Goal: Book appointment/travel/reservation

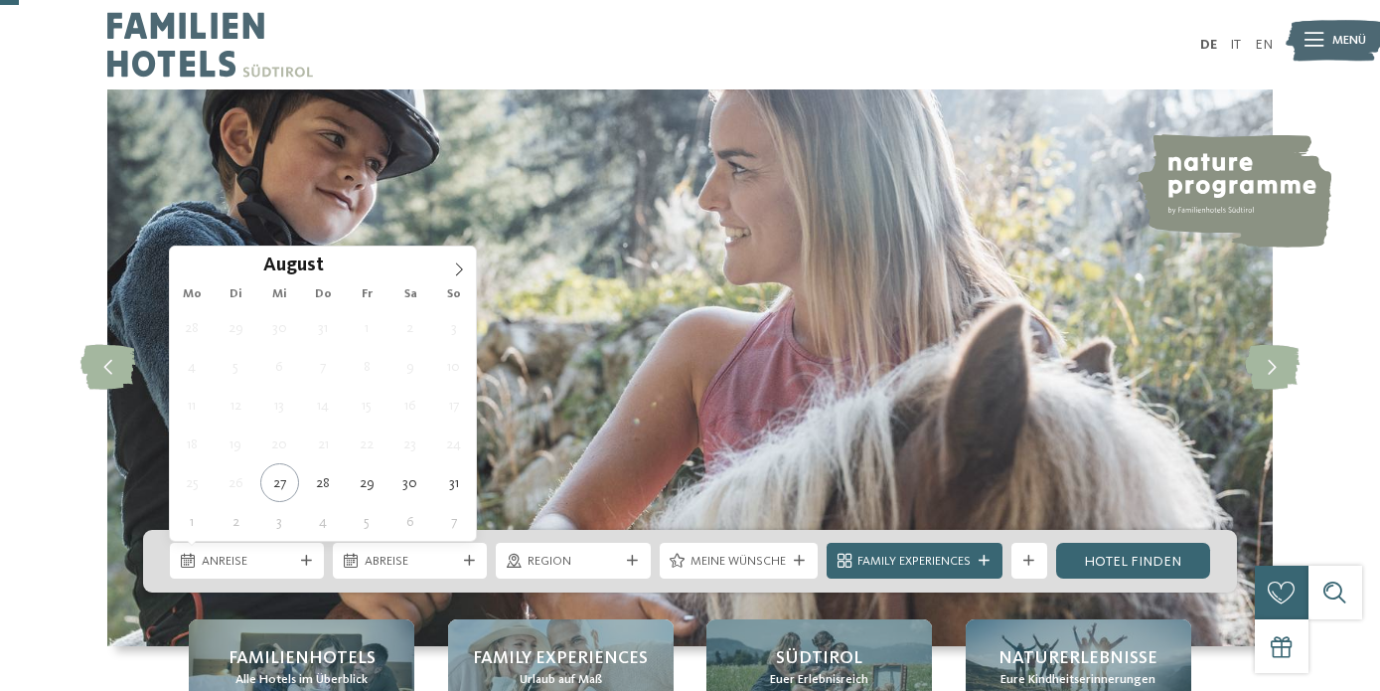
scroll to position [101, 0]
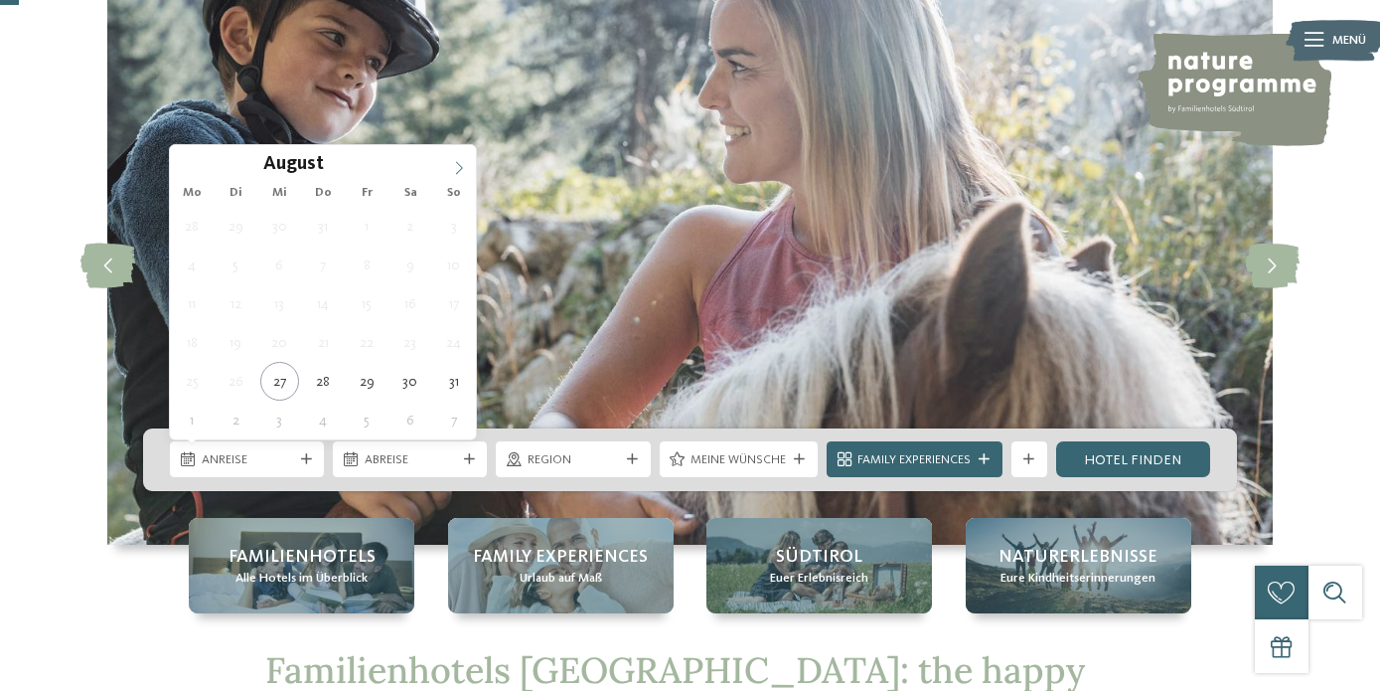
click at [448, 168] on span at bounding box center [459, 162] width 34 height 34
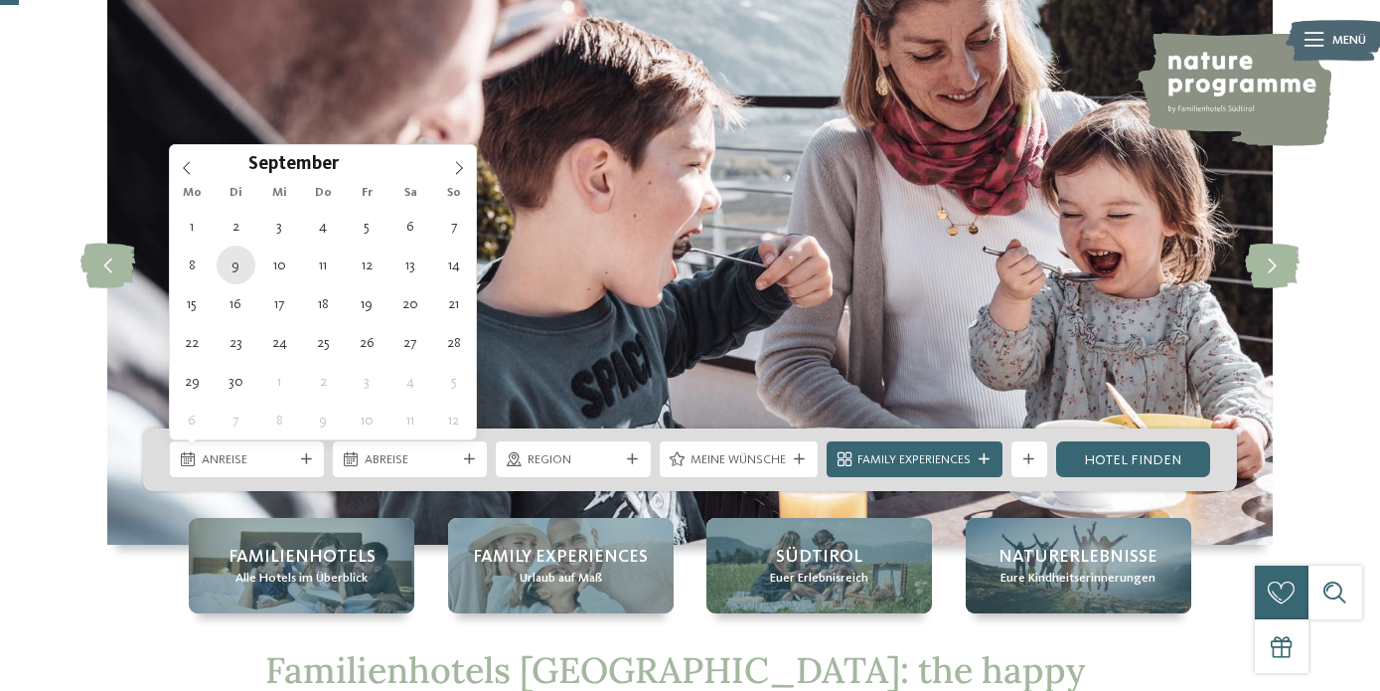
type div "09.09.2025"
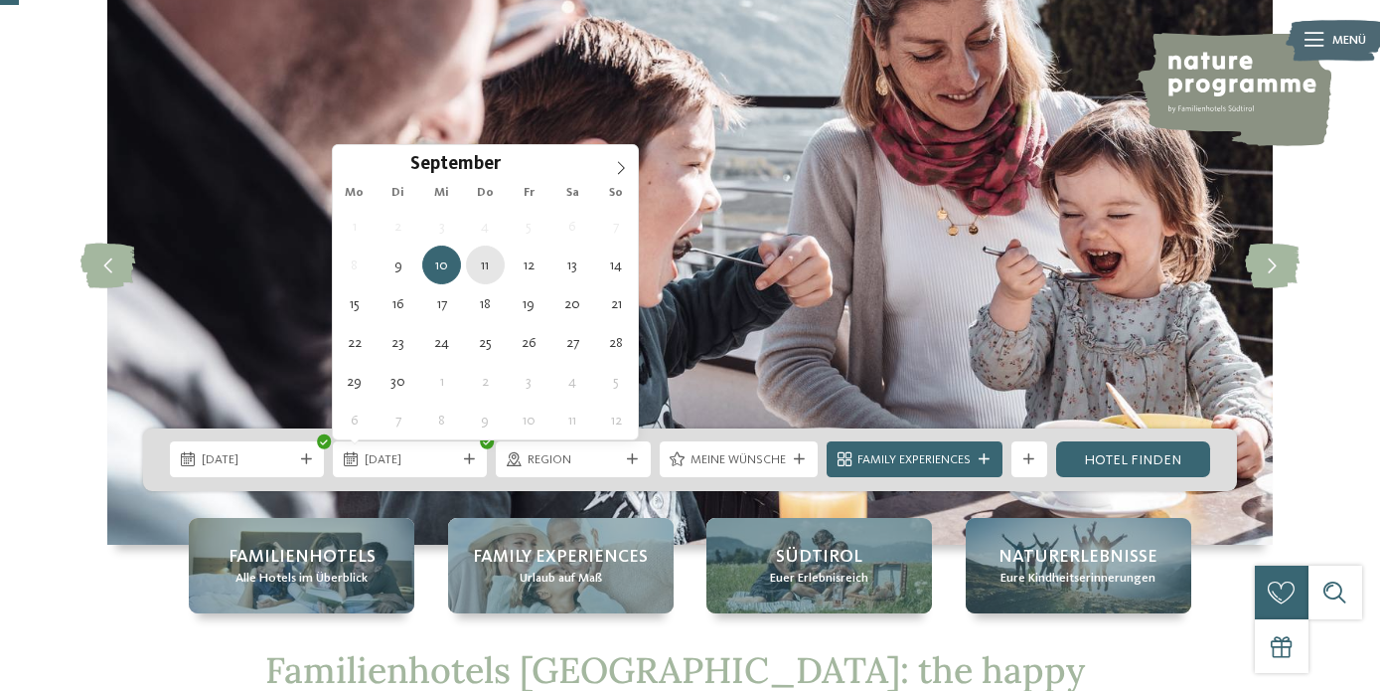
type div "11.09.2025"
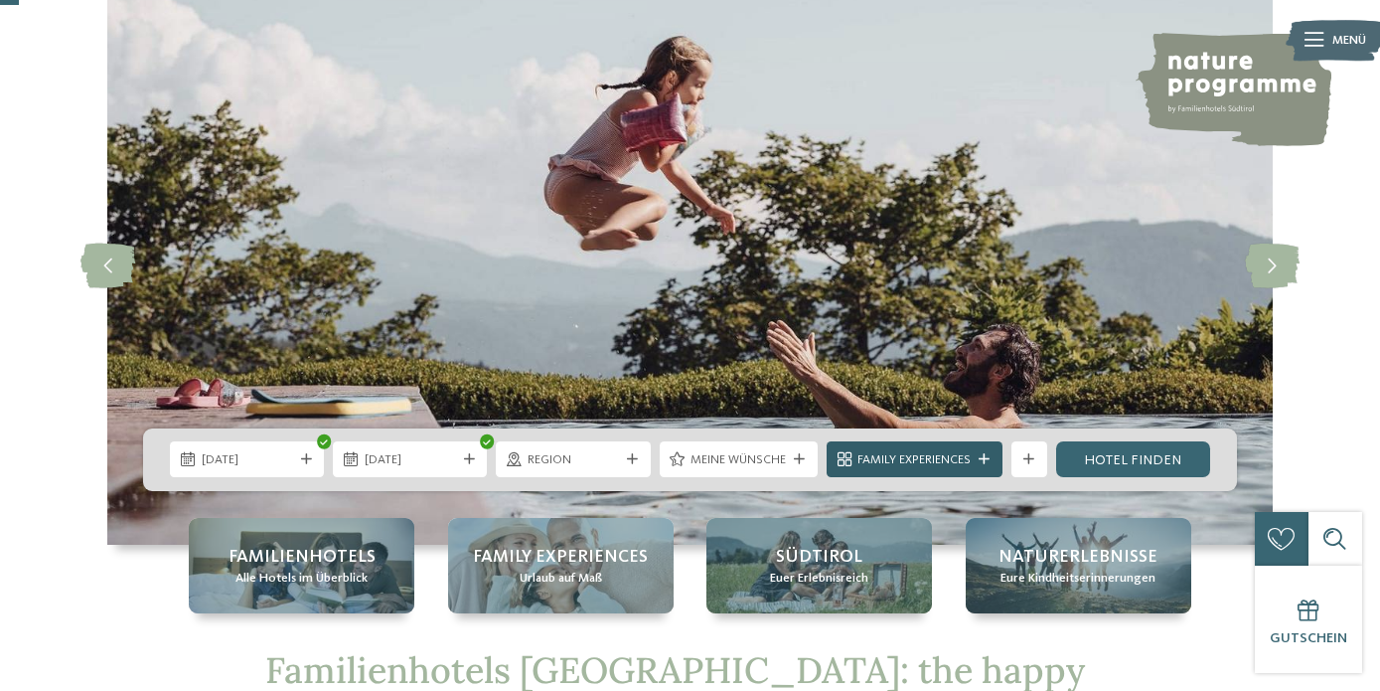
click at [930, 461] on span "Family Experiences" at bounding box center [914, 460] width 113 height 18
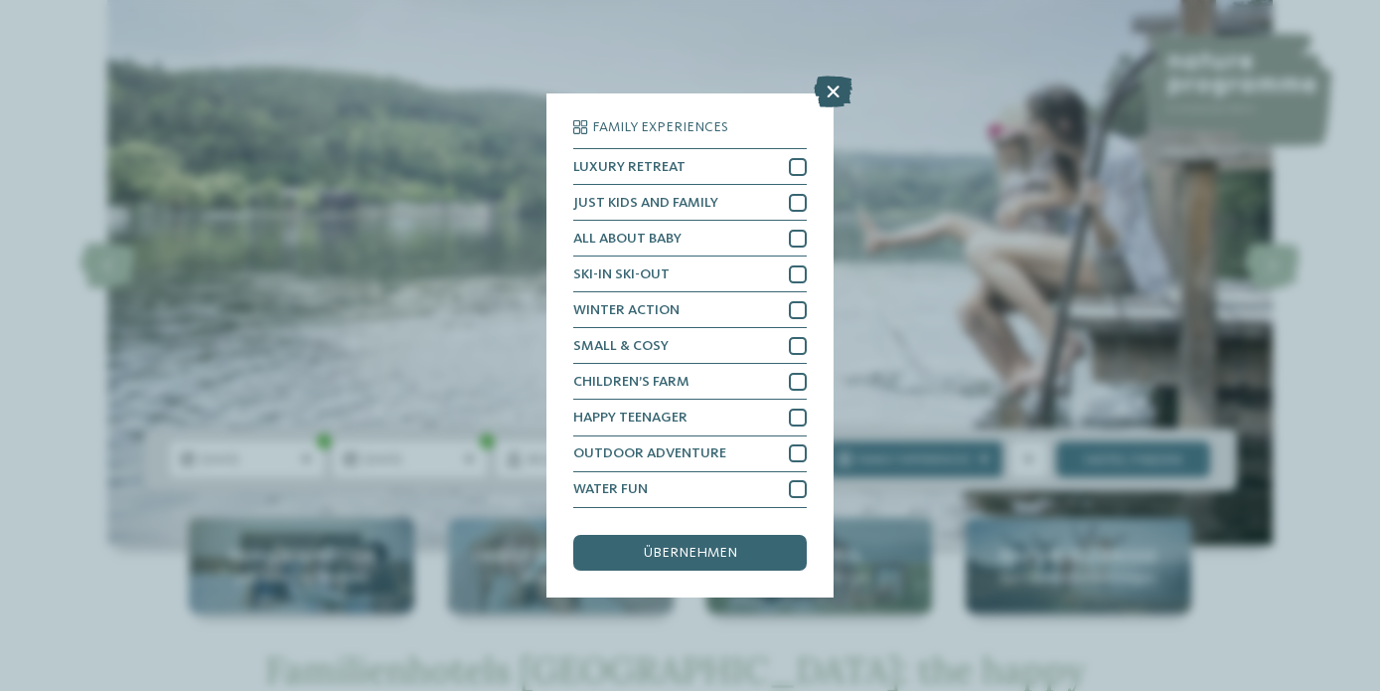
click at [837, 92] on icon at bounding box center [833, 93] width 39 height 32
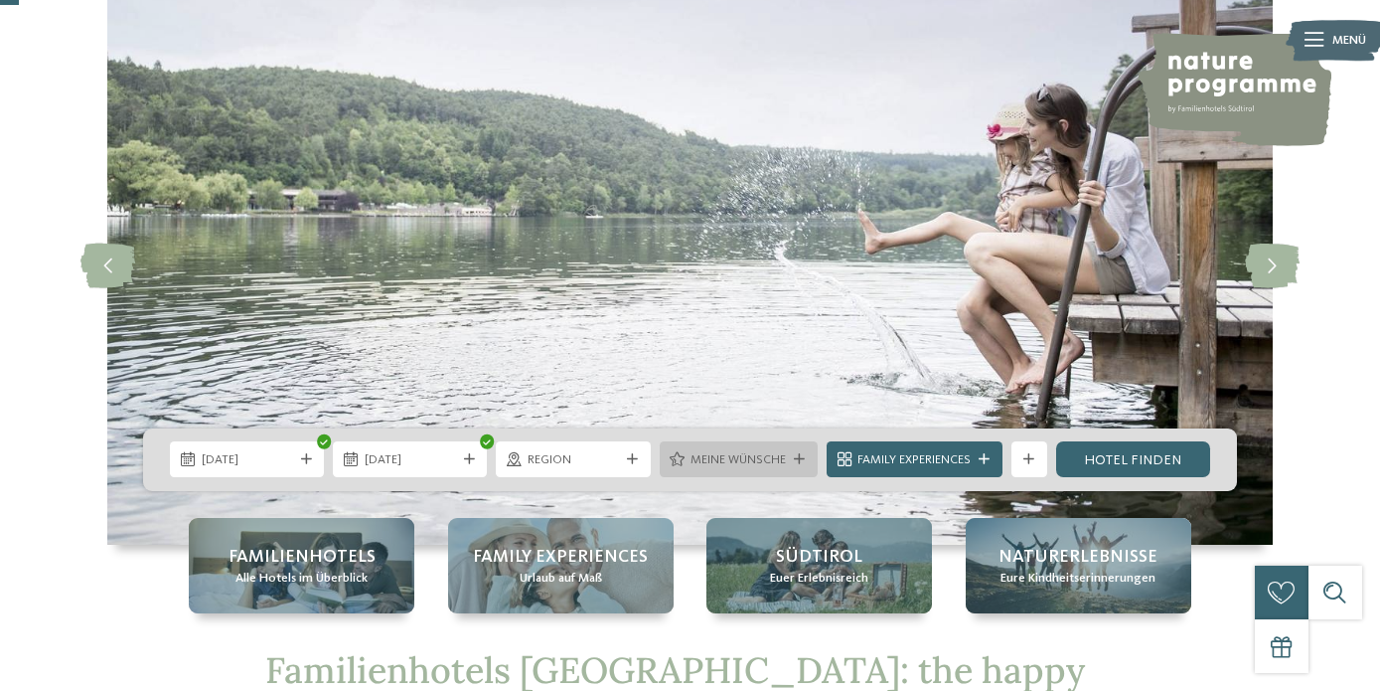
click at [771, 452] on span "Meine Wünsche" at bounding box center [738, 460] width 95 height 18
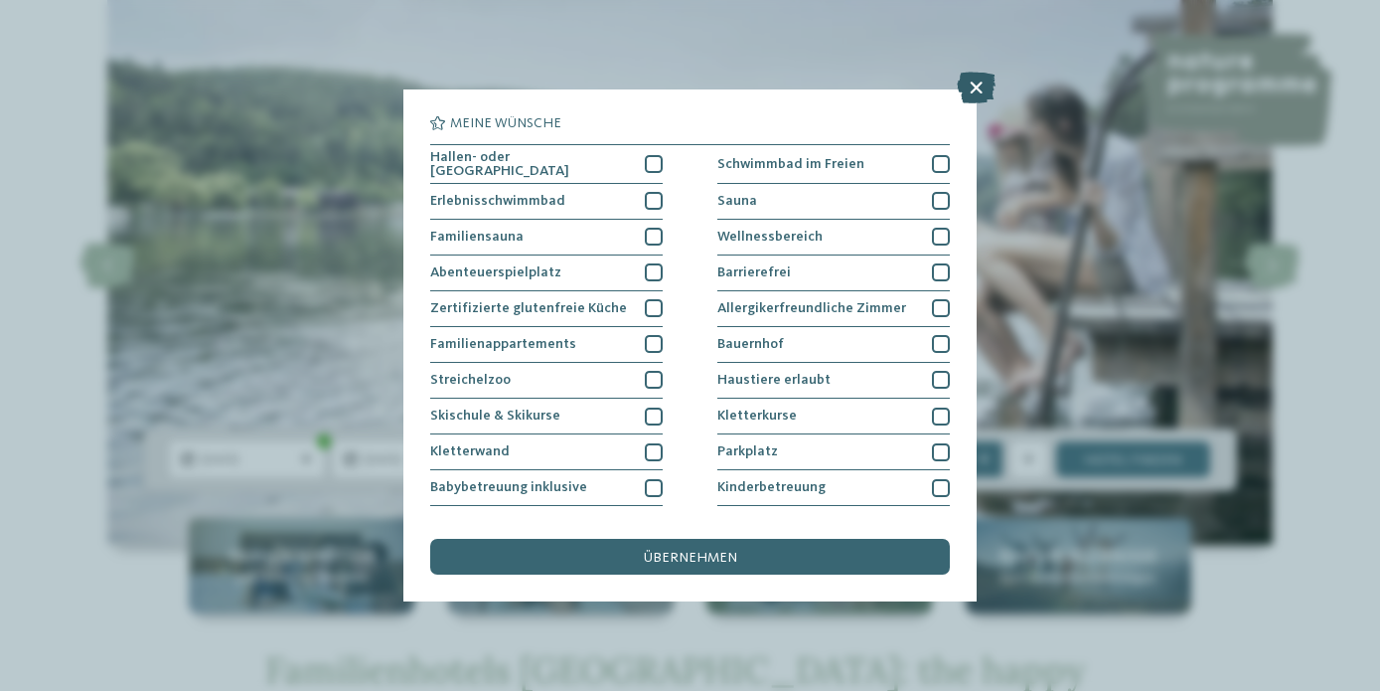
click at [979, 87] on icon at bounding box center [976, 88] width 39 height 32
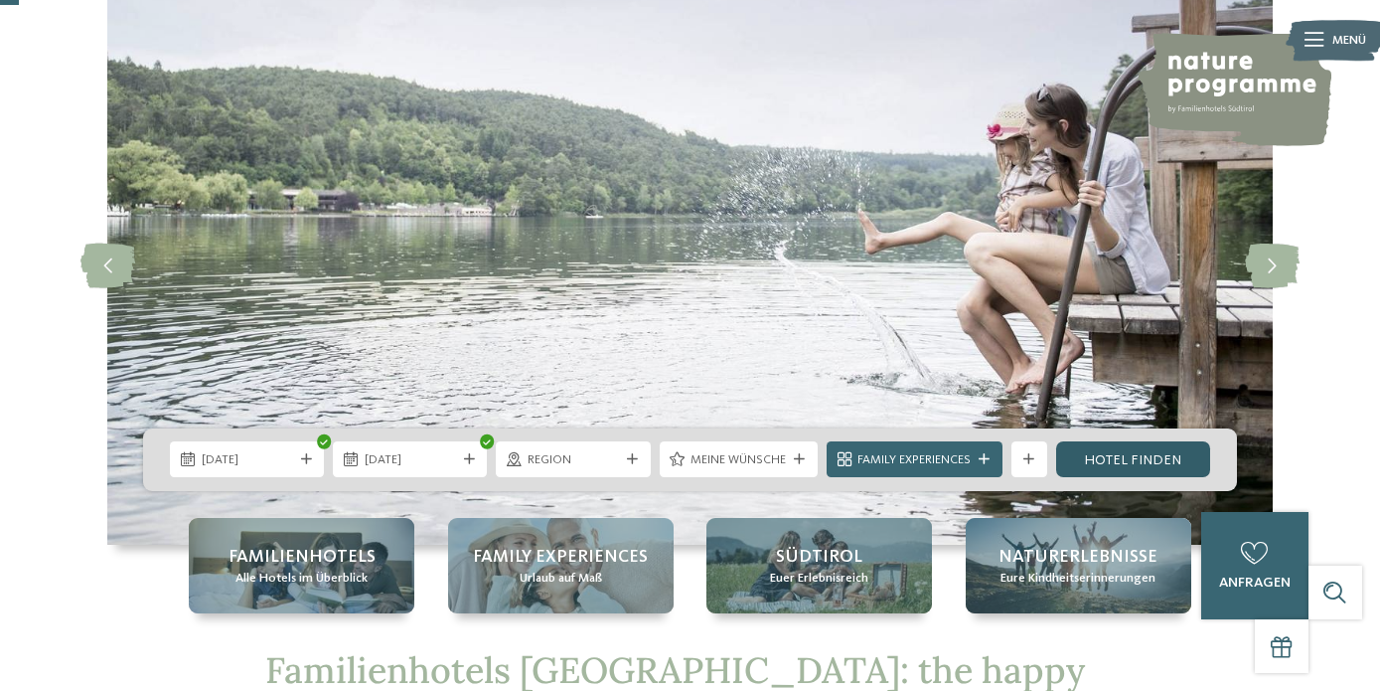
click at [1126, 455] on link "Hotel finden" at bounding box center [1133, 459] width 154 height 36
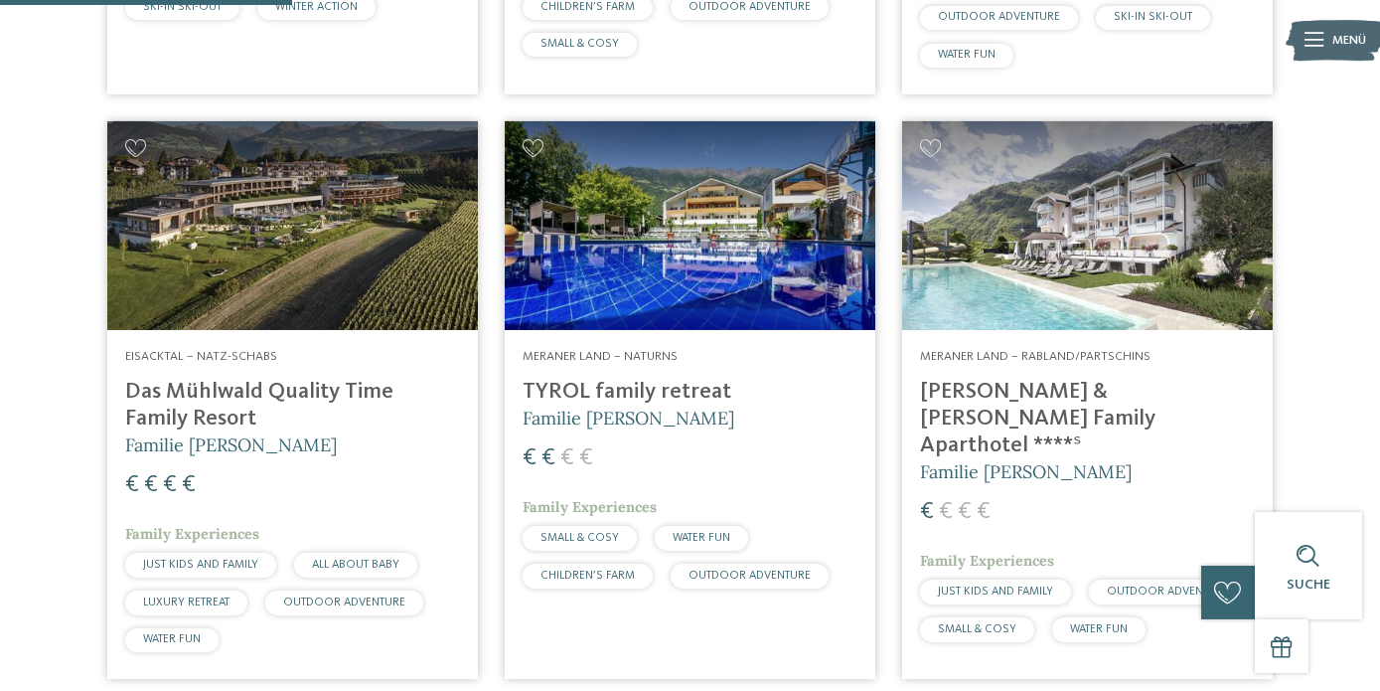
scroll to position [1184, 0]
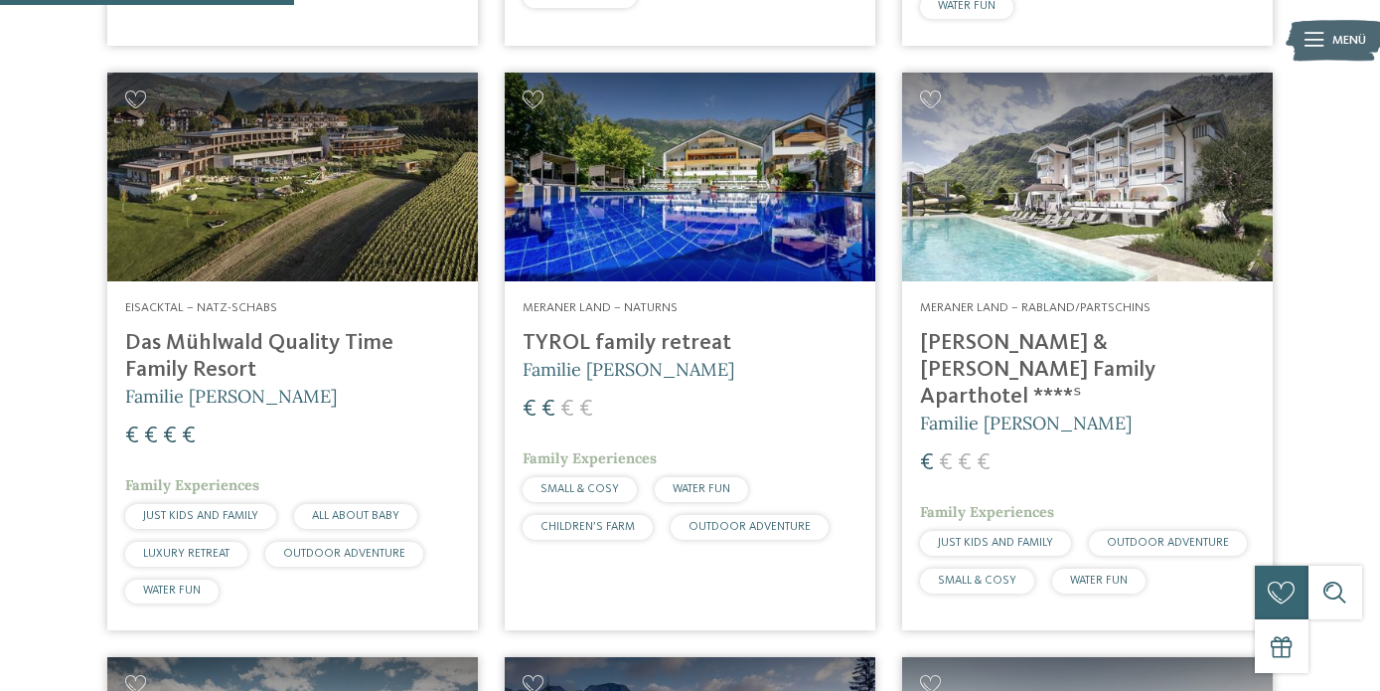
click at [1029, 362] on h4 "Heidi & Edith Family Aparthotel ****ˢ" at bounding box center [1087, 370] width 335 height 80
click at [1017, 339] on h4 "Heidi & Edith Family Aparthotel ****ˢ" at bounding box center [1087, 370] width 335 height 80
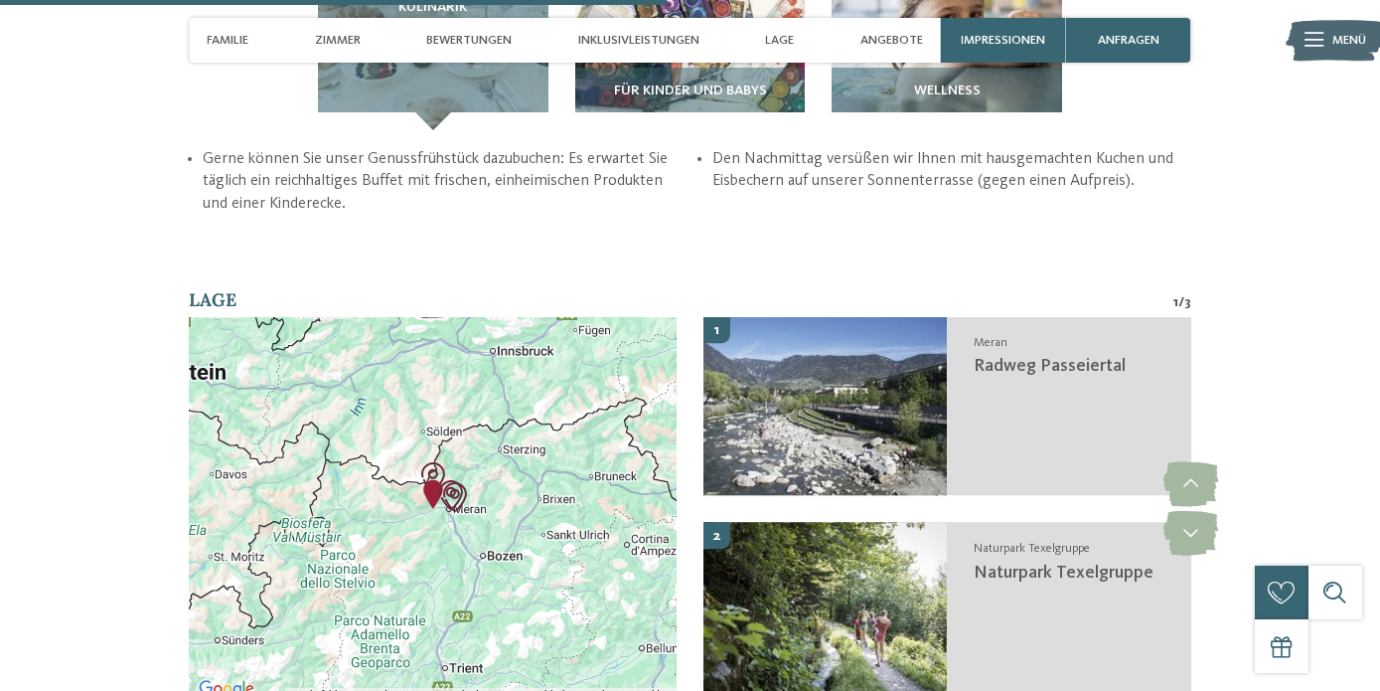
scroll to position [2838, 0]
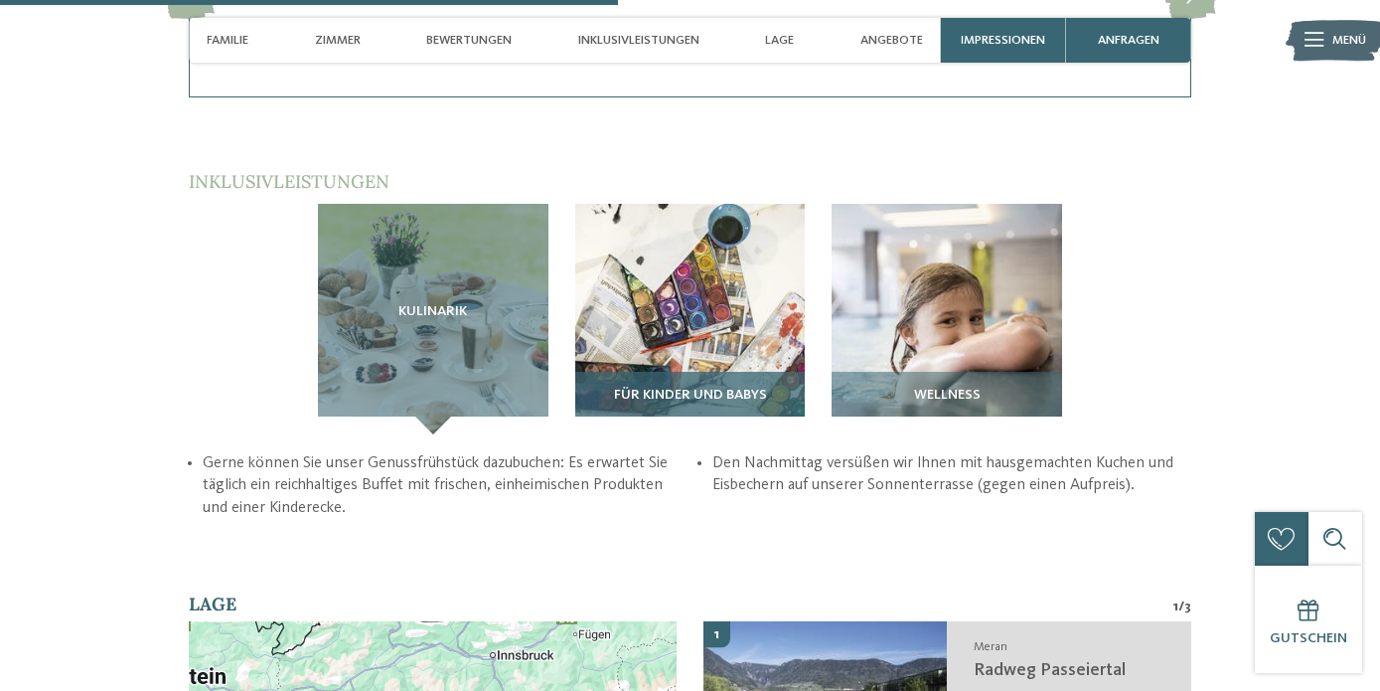
click at [681, 372] on div "Für Kinder und Babys" at bounding box center [690, 403] width 231 height 63
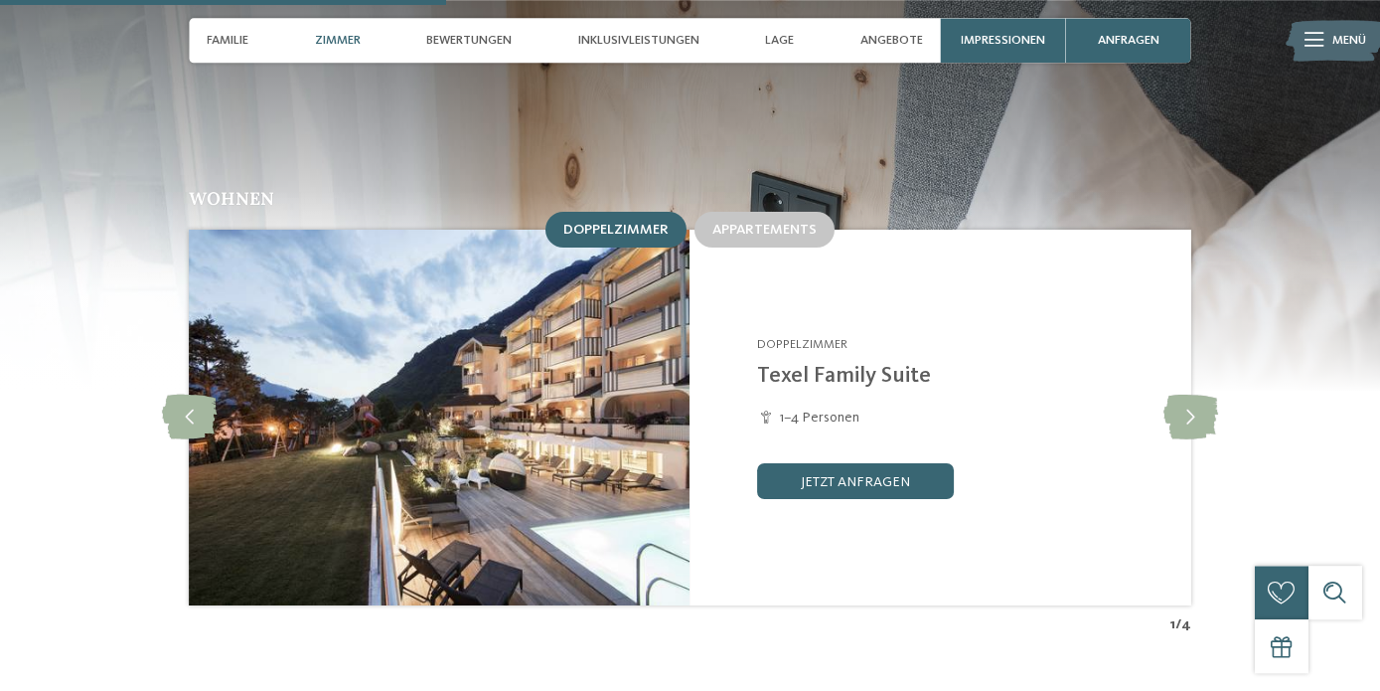
scroll to position [2027, 0]
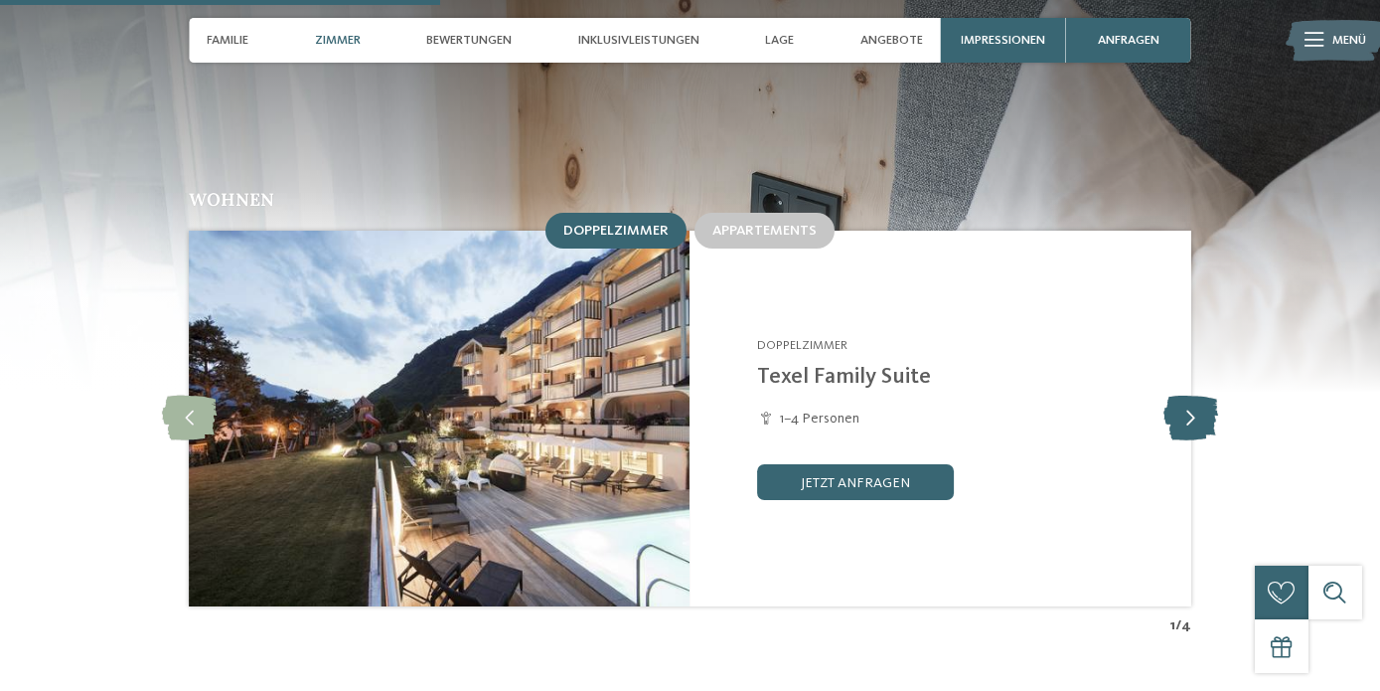
click at [1180, 397] on icon at bounding box center [1191, 419] width 55 height 45
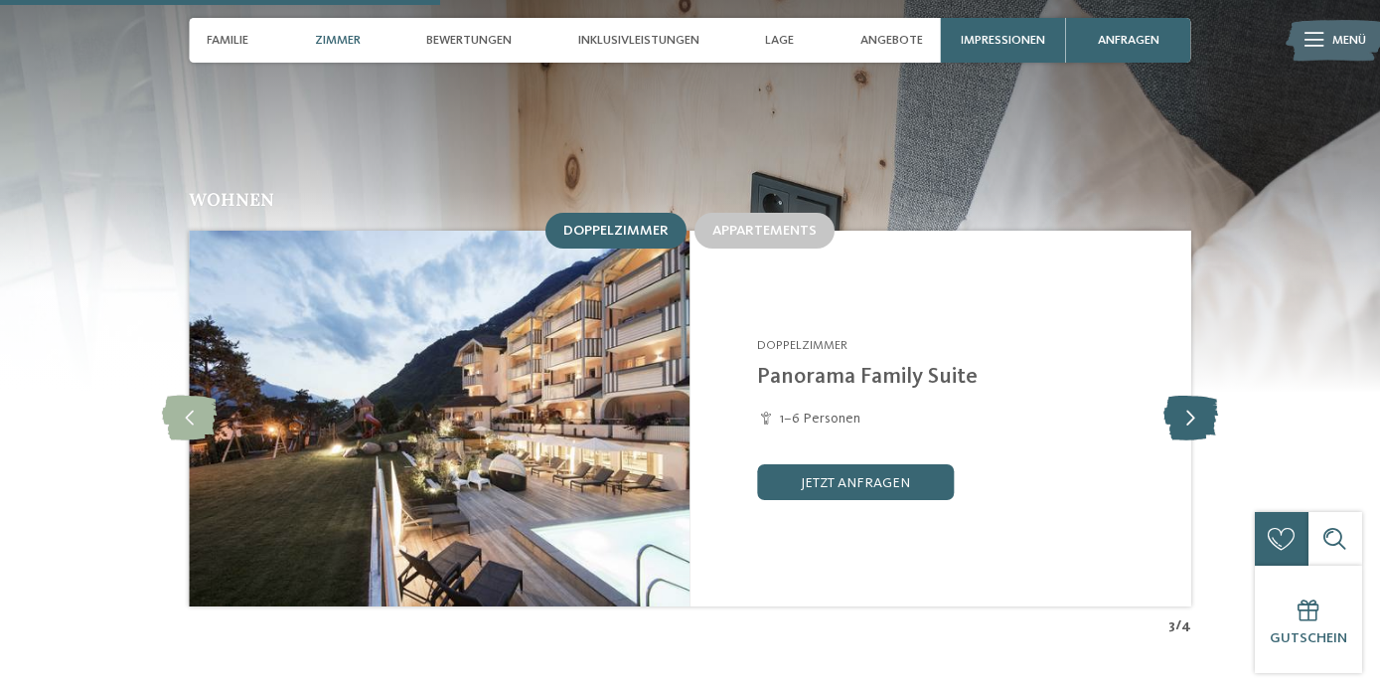
click at [1180, 397] on icon at bounding box center [1191, 419] width 55 height 45
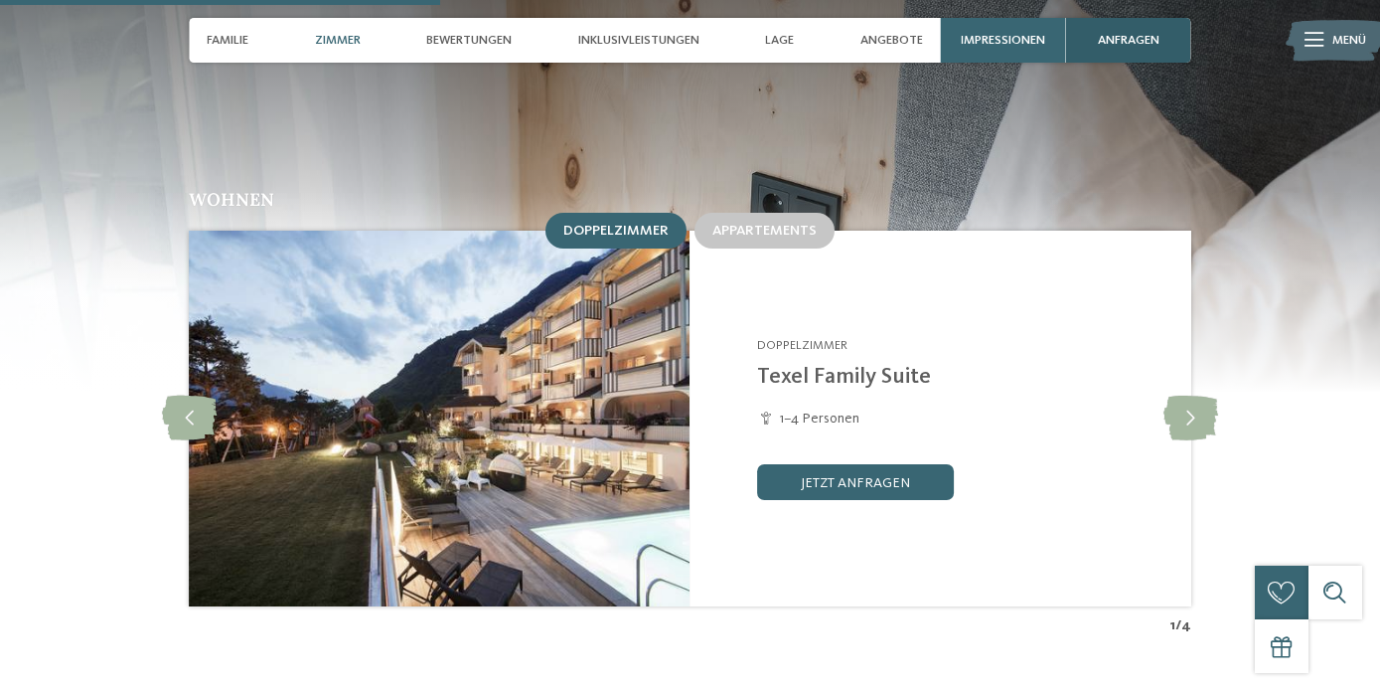
click at [1107, 53] on div "anfragen" at bounding box center [1128, 40] width 125 height 45
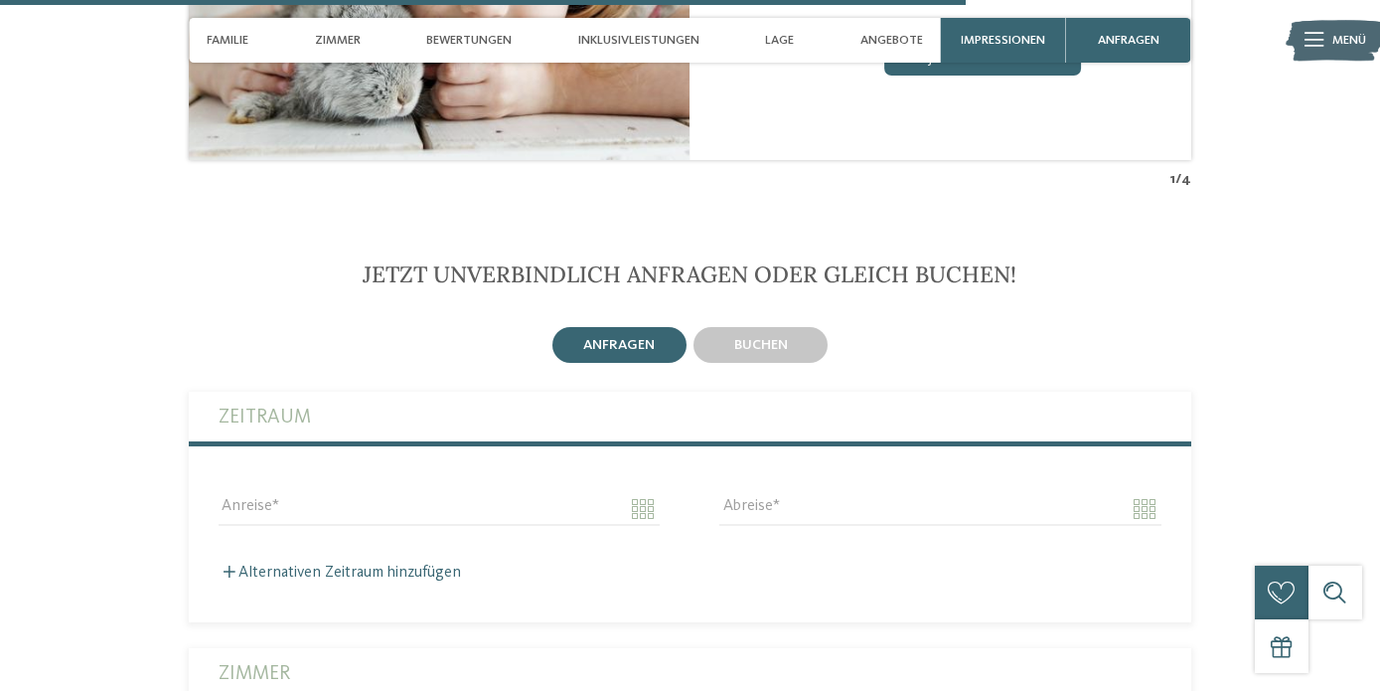
scroll to position [4458, 0]
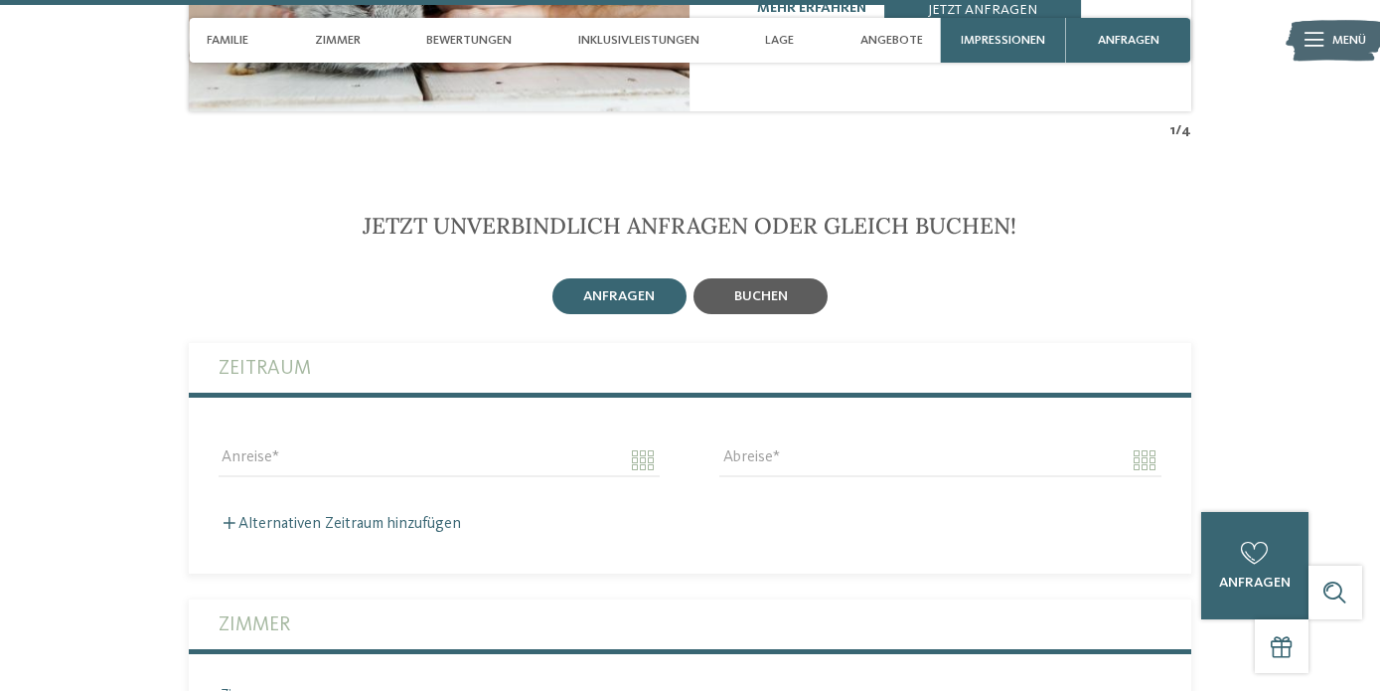
click at [766, 289] on span "buchen" at bounding box center [761, 296] width 54 height 14
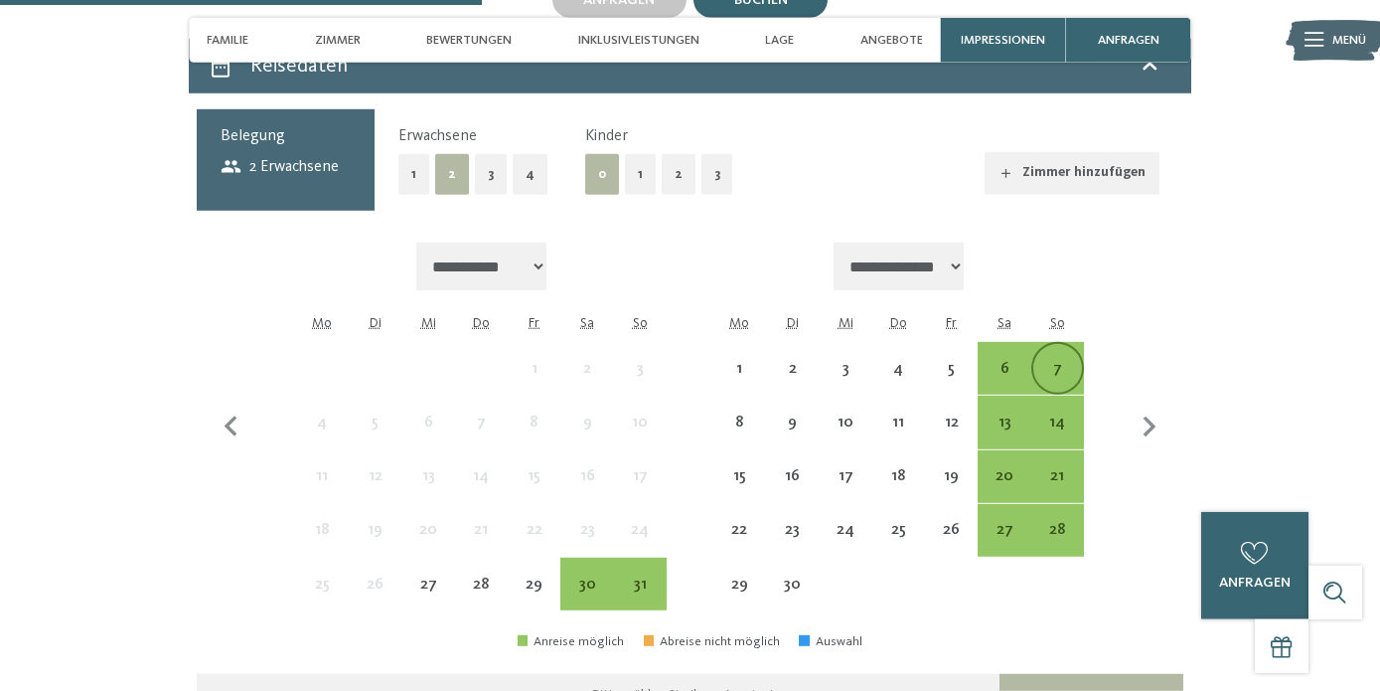
scroll to position [4762, 0]
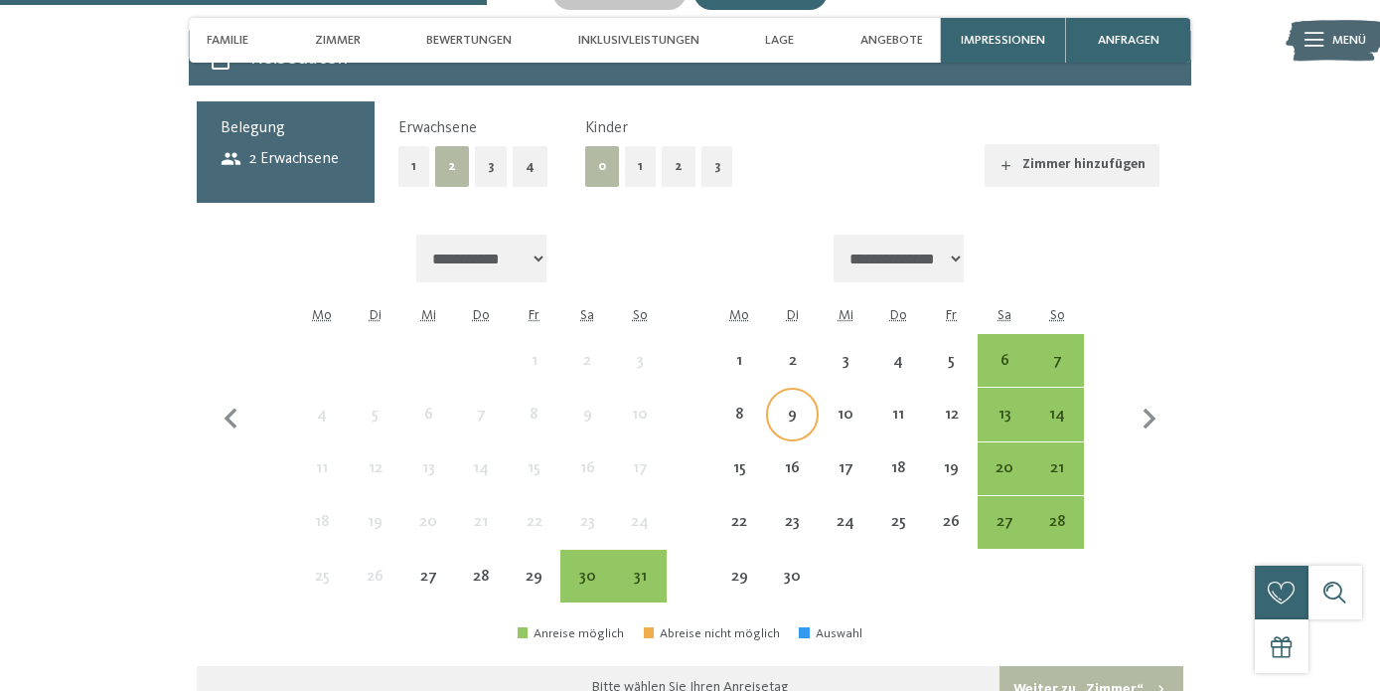
click at [800, 406] on div "9" at bounding box center [792, 430] width 49 height 49
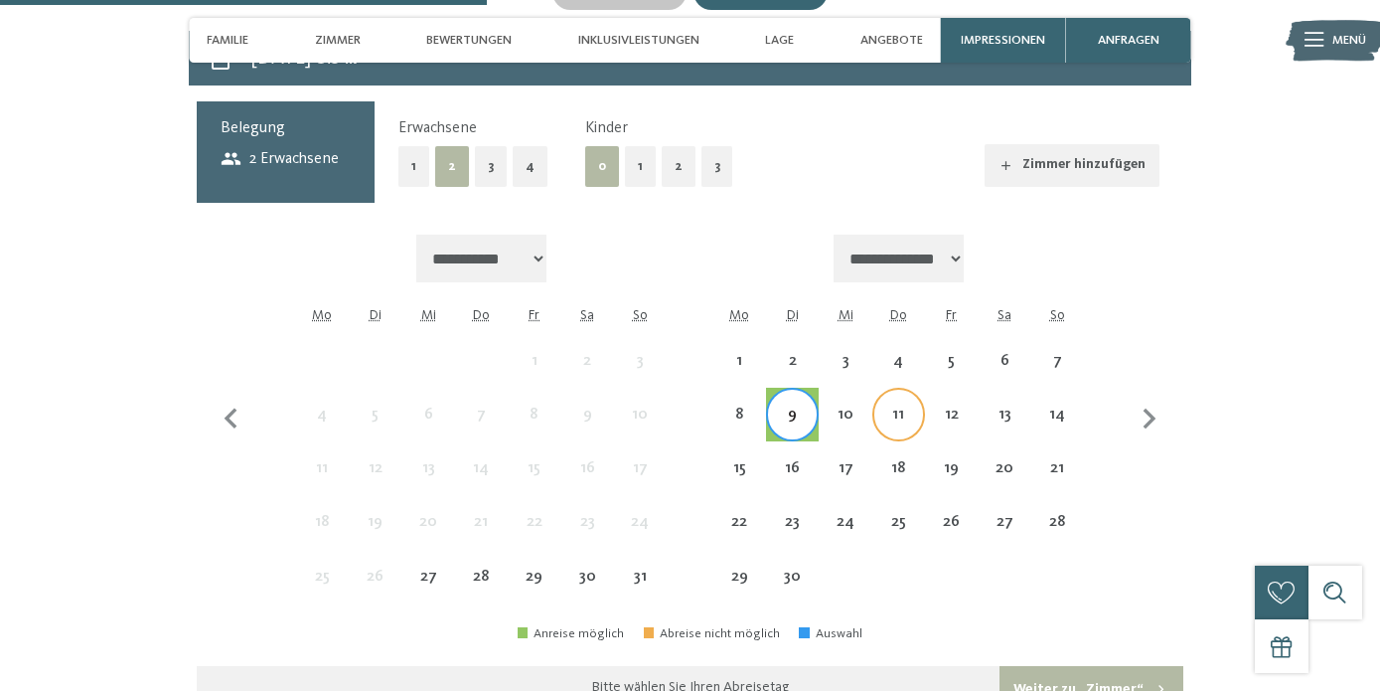
click at [903, 406] on div "11" at bounding box center [899, 430] width 49 height 49
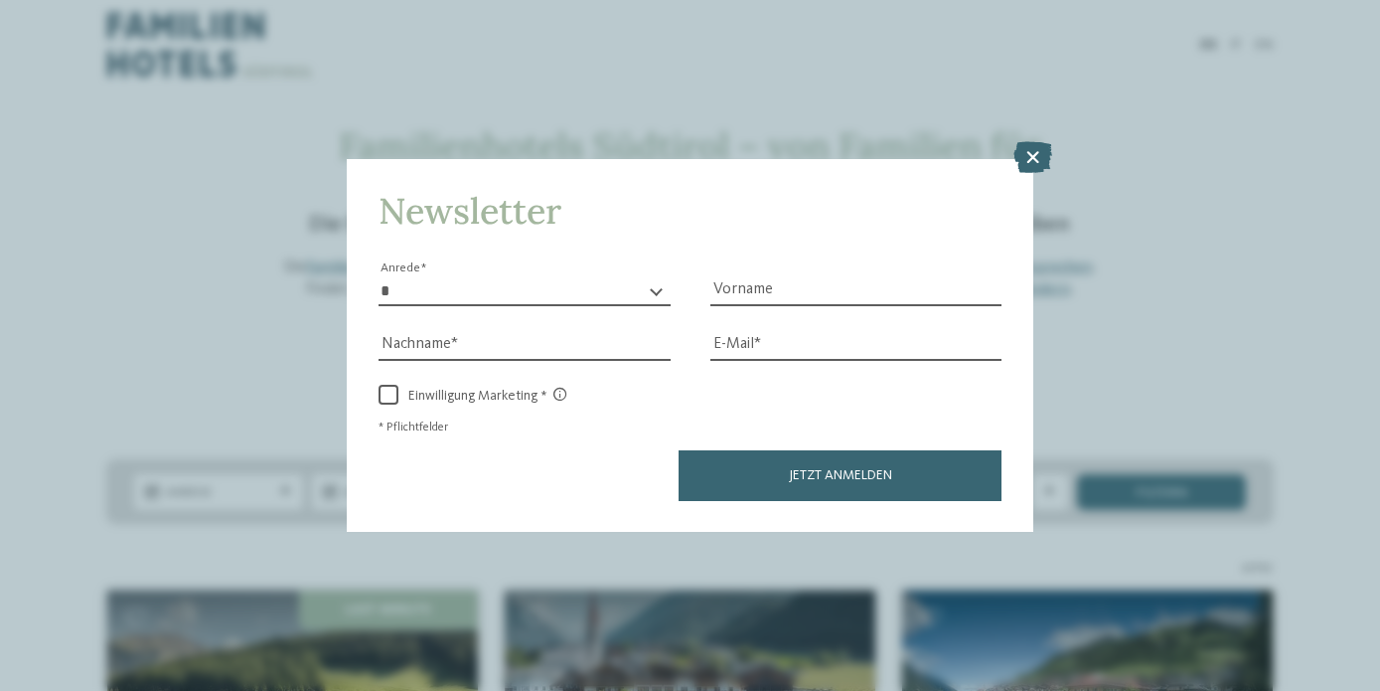
scroll to position [512, 0]
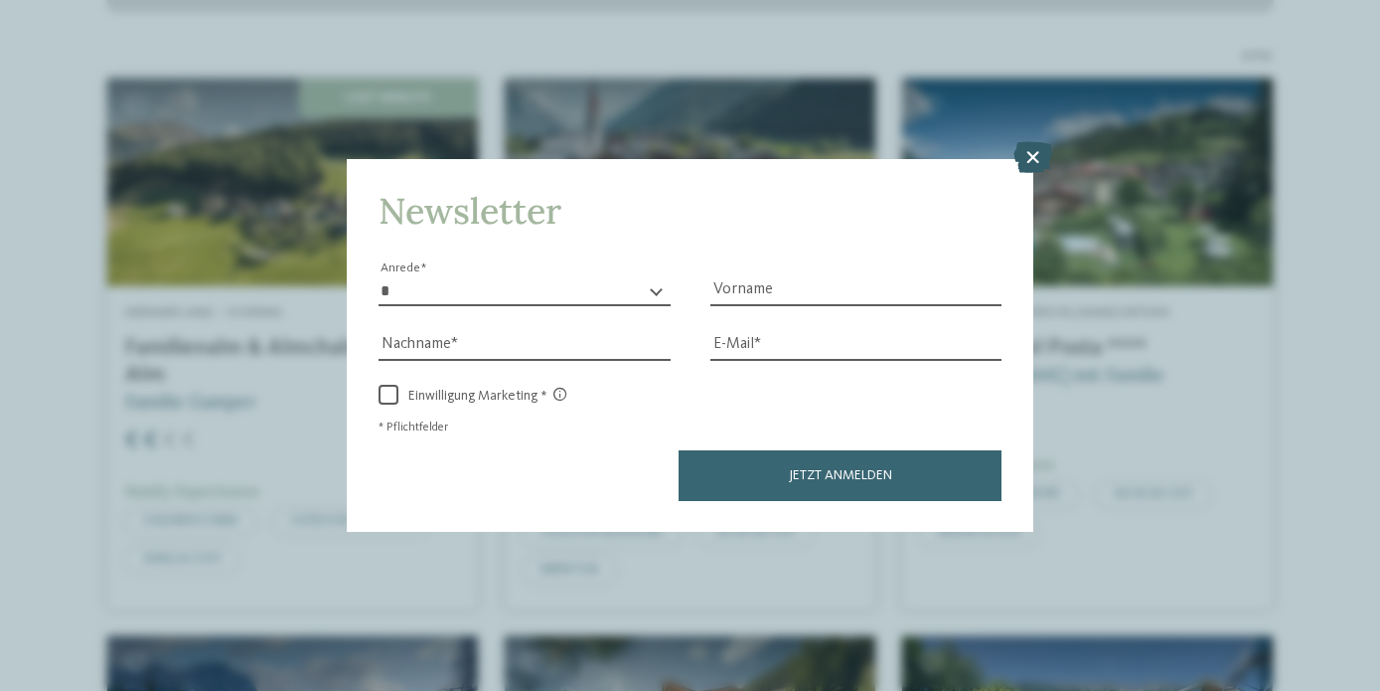
click at [1029, 163] on icon at bounding box center [1033, 157] width 39 height 32
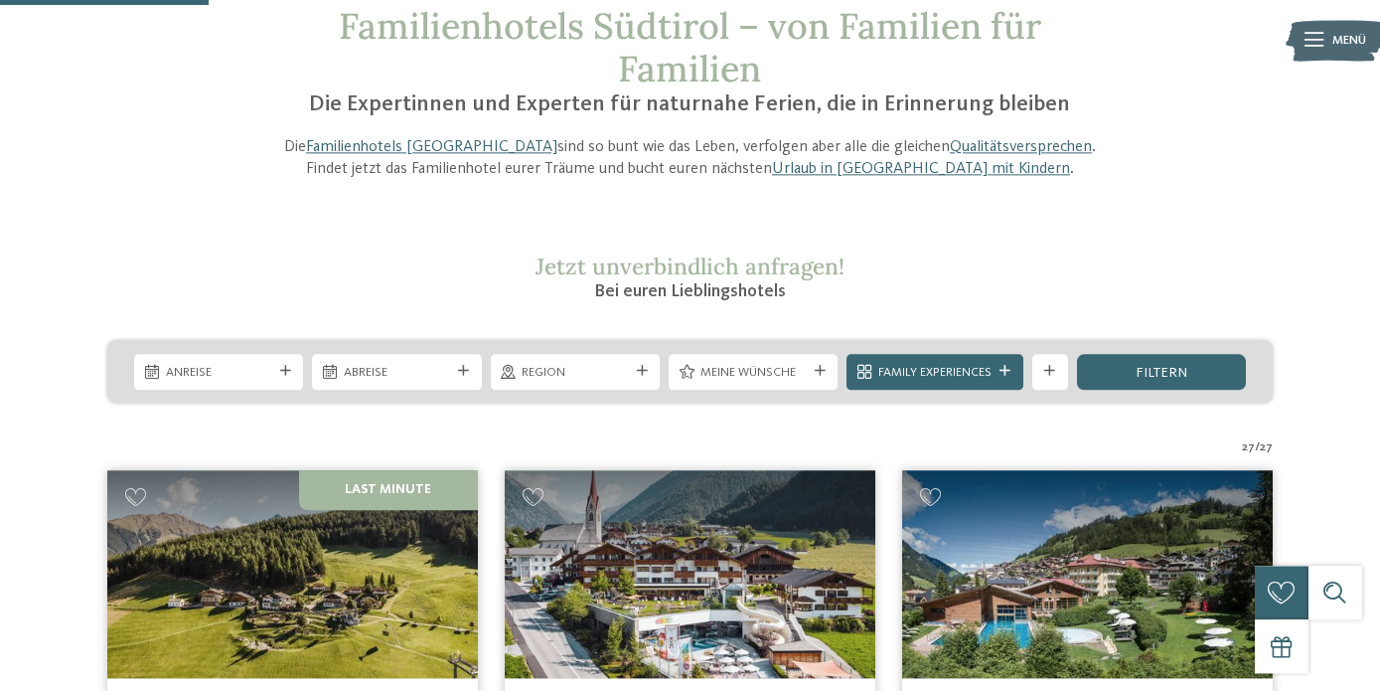
scroll to position [106, 0]
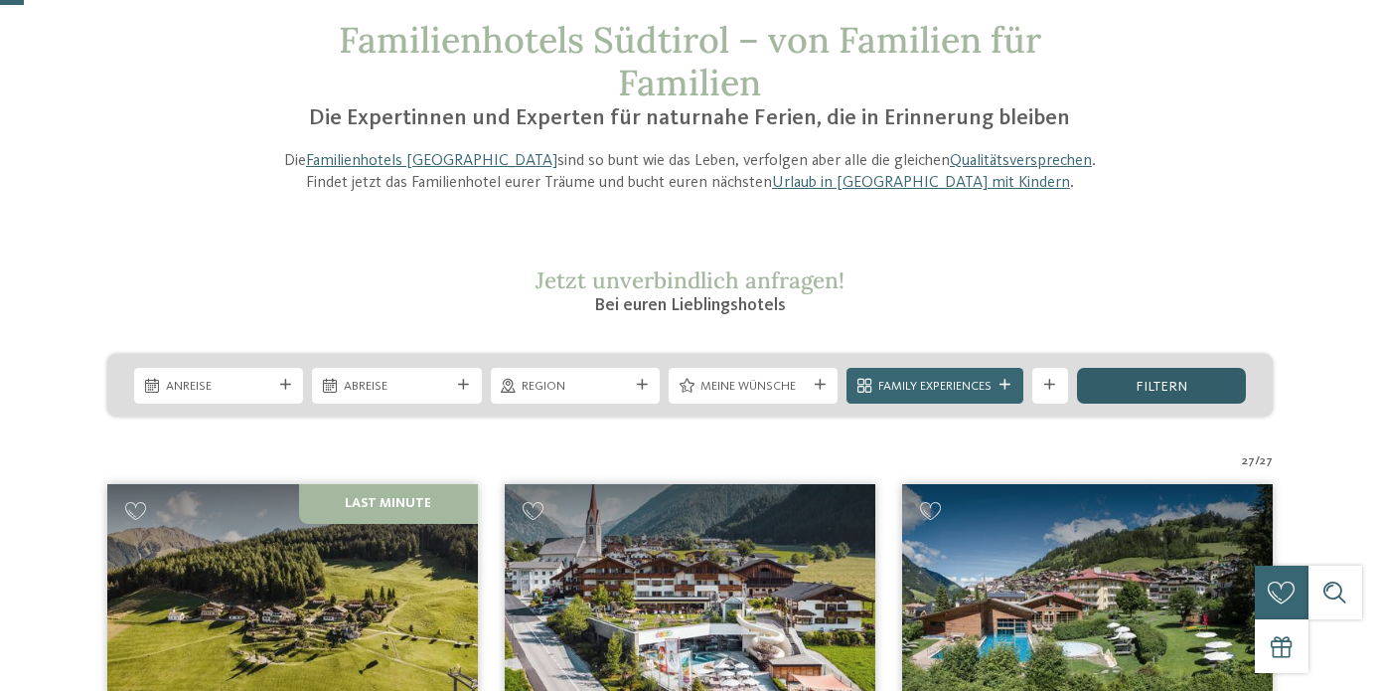
click at [1156, 388] on span "filtern" at bounding box center [1162, 387] width 52 height 14
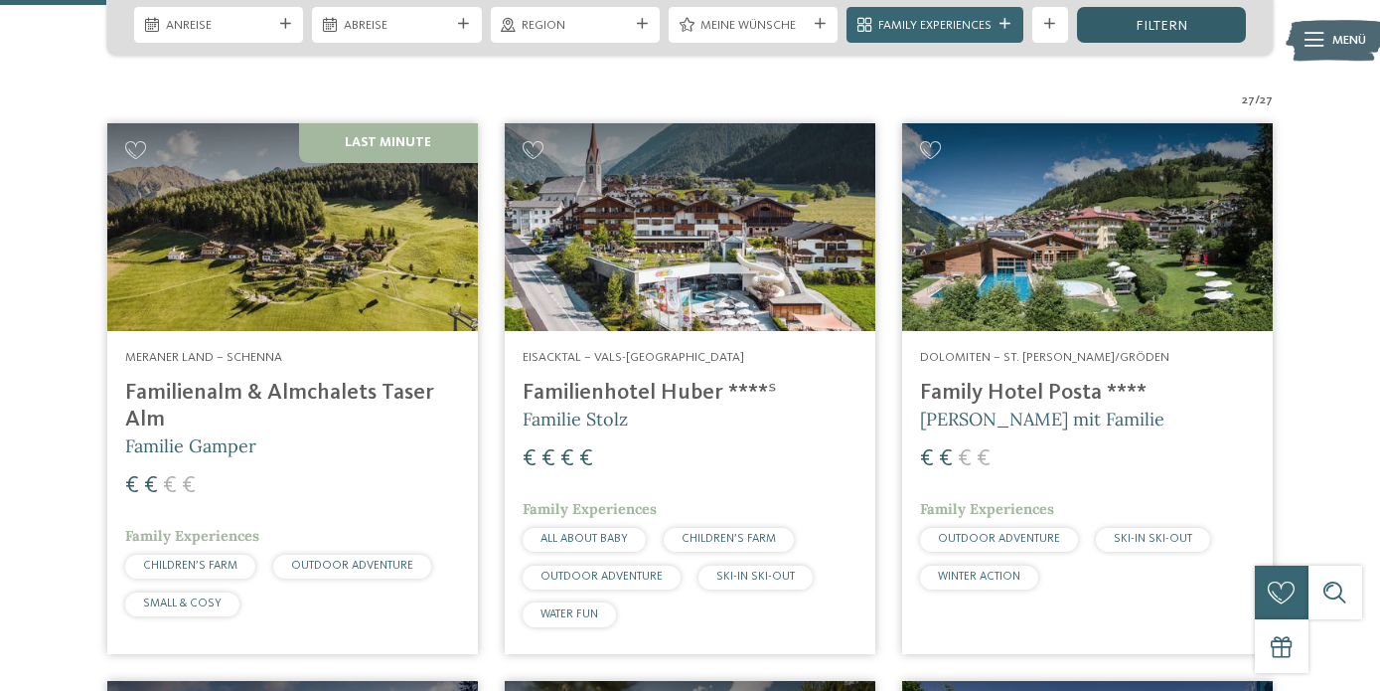
click at [1174, 19] on span "filtern" at bounding box center [1162, 26] width 52 height 14
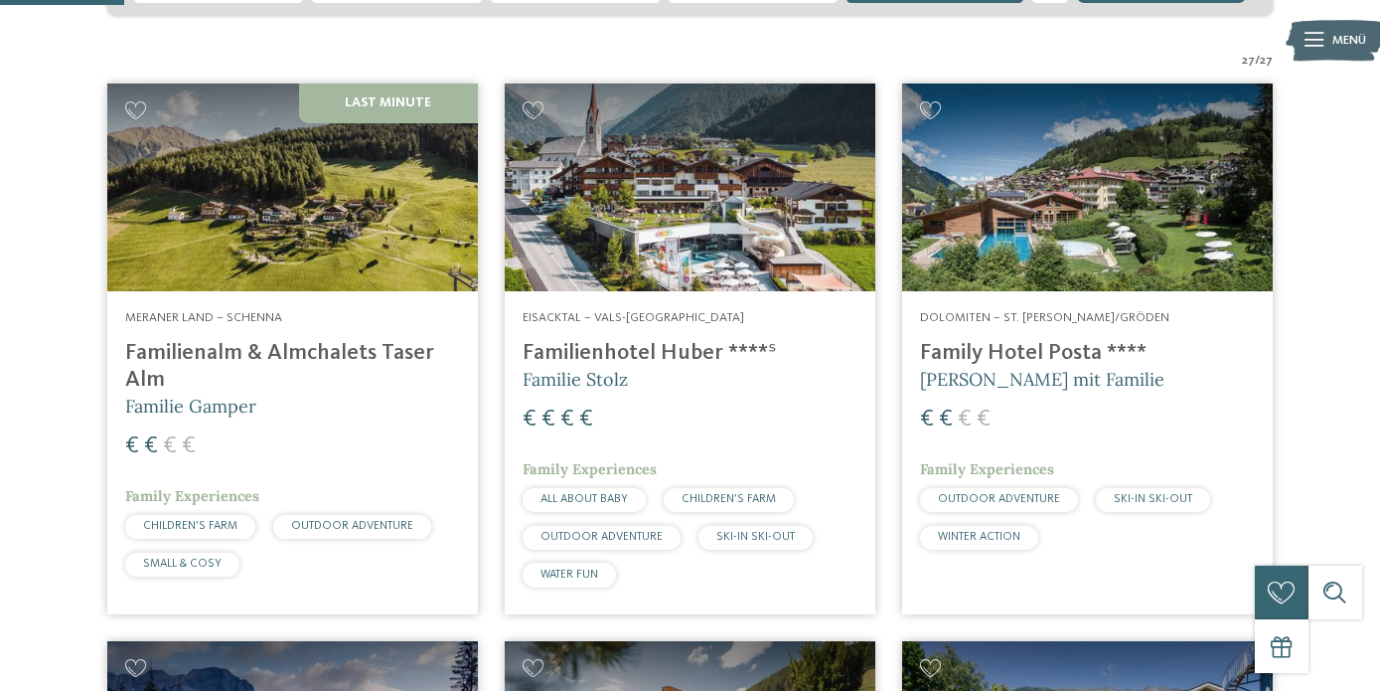
scroll to position [608, 0]
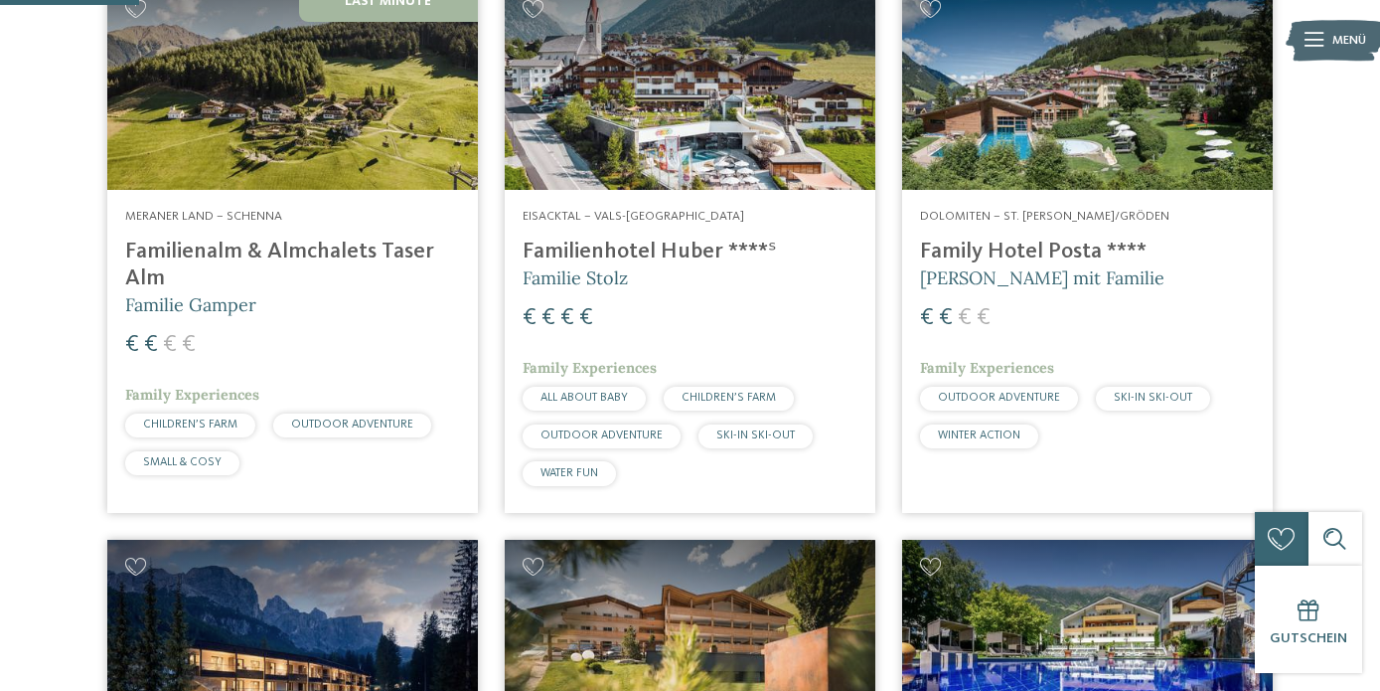
click at [1051, 246] on h4 "Family Hotel Posta ****" at bounding box center [1087, 252] width 335 height 27
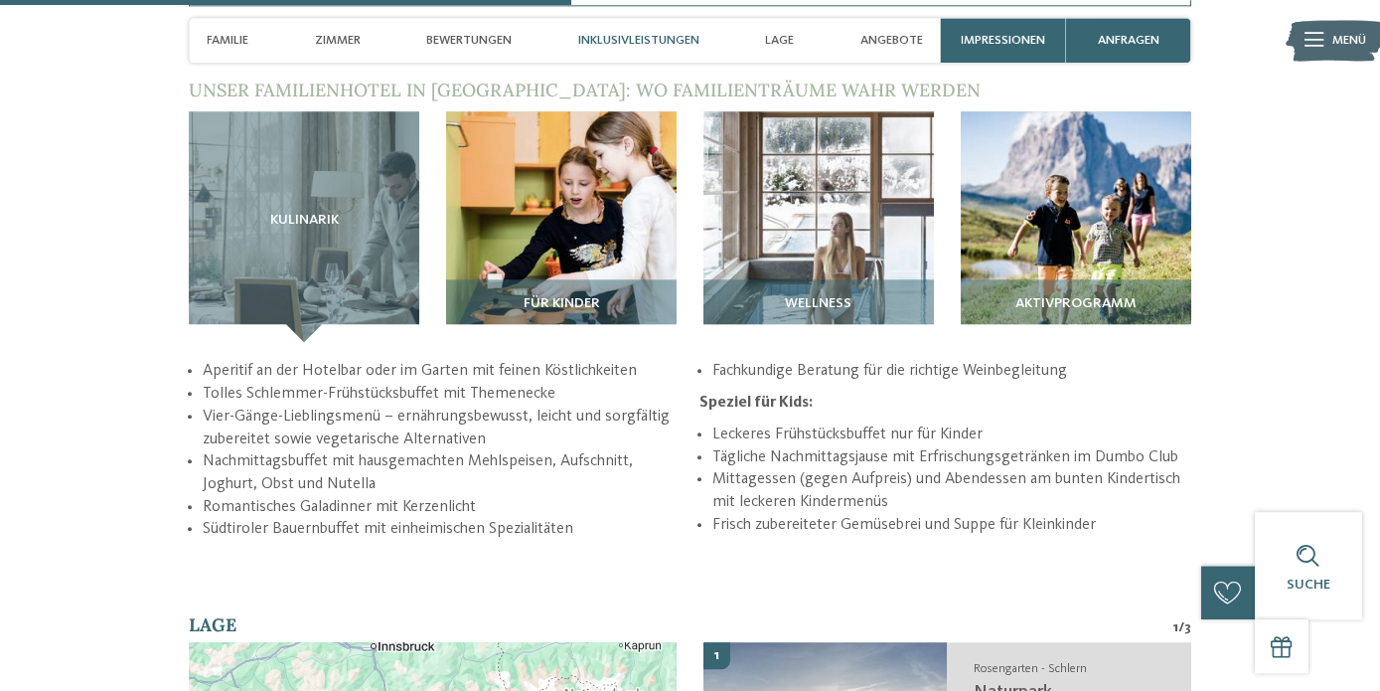
scroll to position [2534, 0]
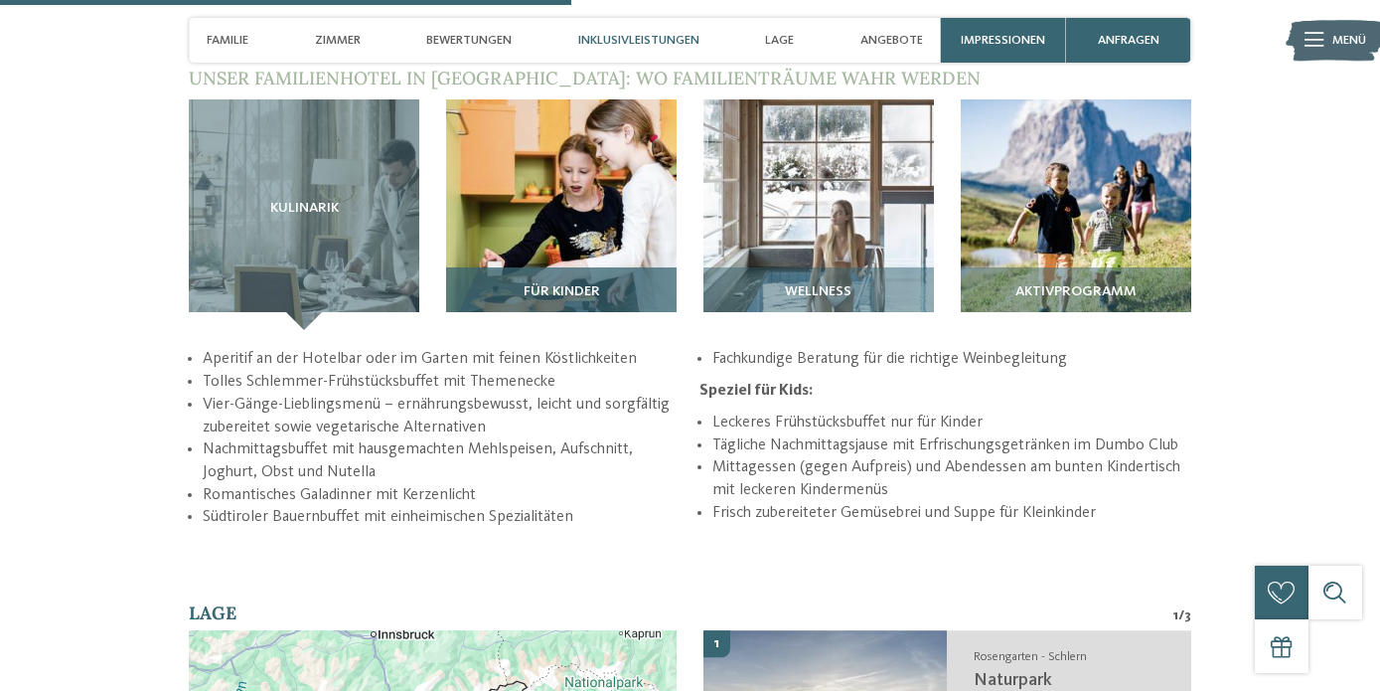
click at [564, 267] on div "Für Kinder" at bounding box center [561, 298] width 231 height 63
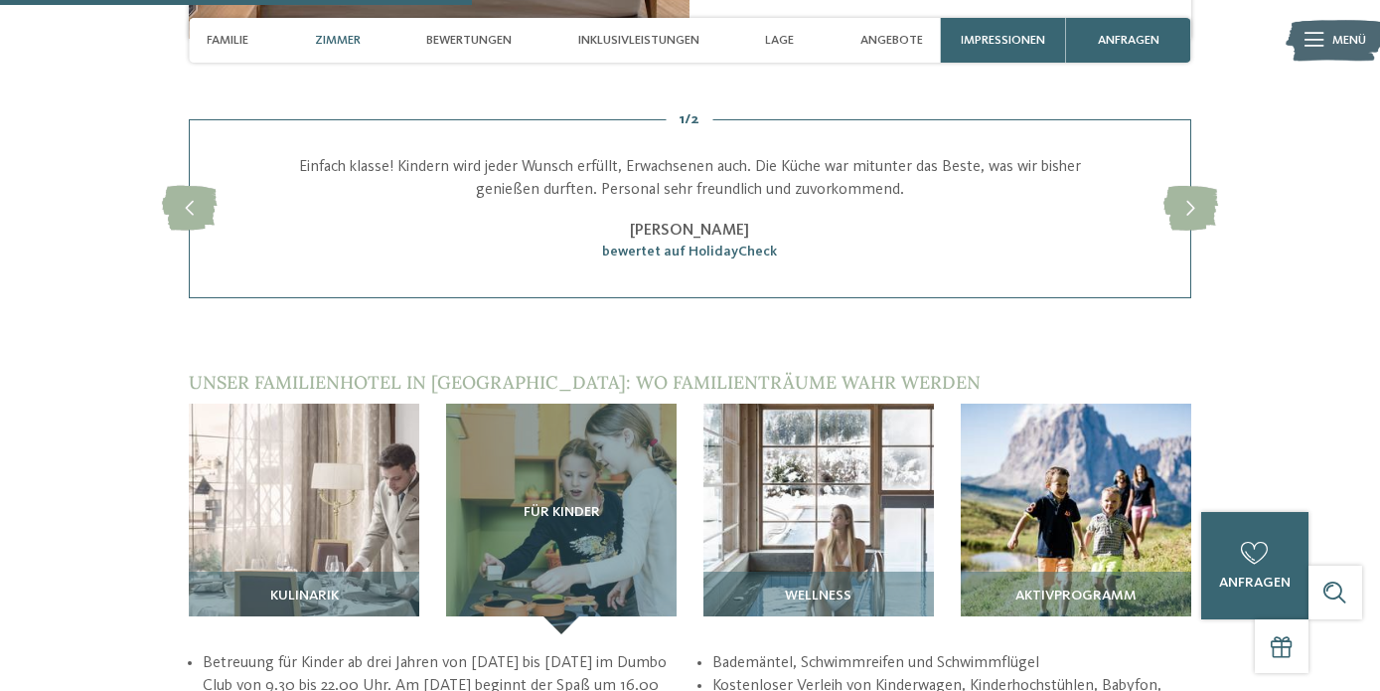
scroll to position [1723, 0]
